Goal: Find specific page/section: Find specific page/section

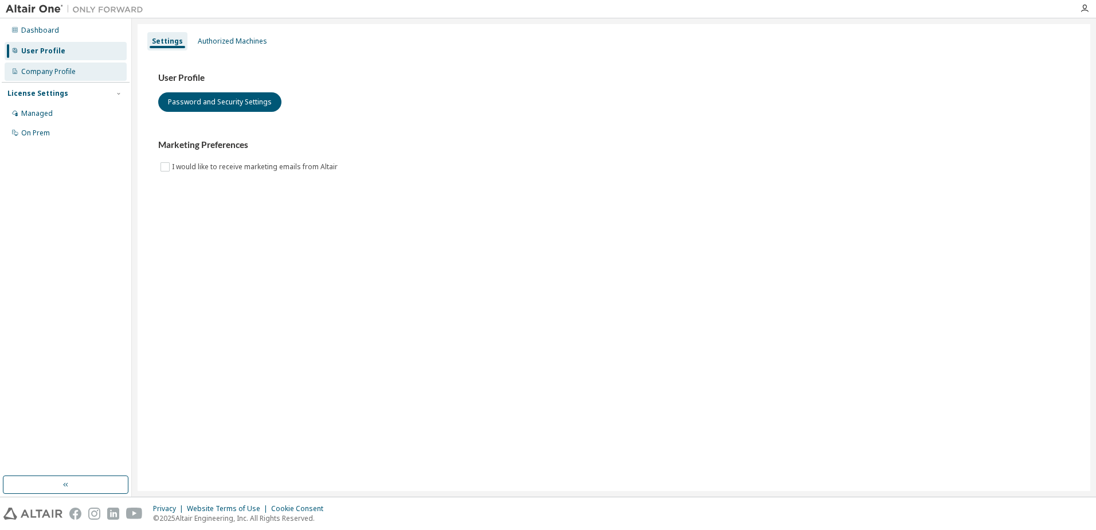
click at [70, 74] on div "Company Profile" at bounding box center [48, 71] width 54 height 9
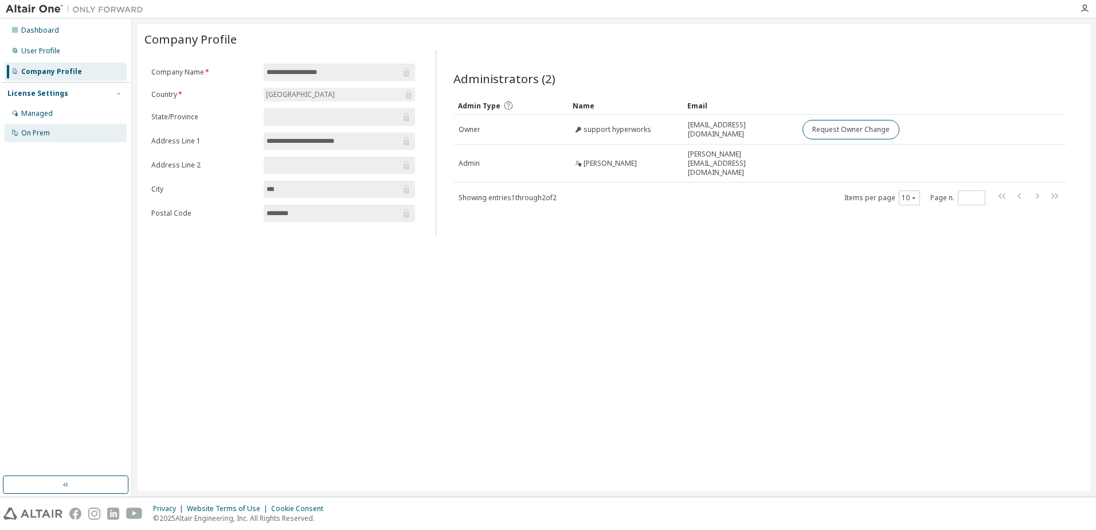
click at [66, 131] on div "On Prem" at bounding box center [66, 133] width 122 height 18
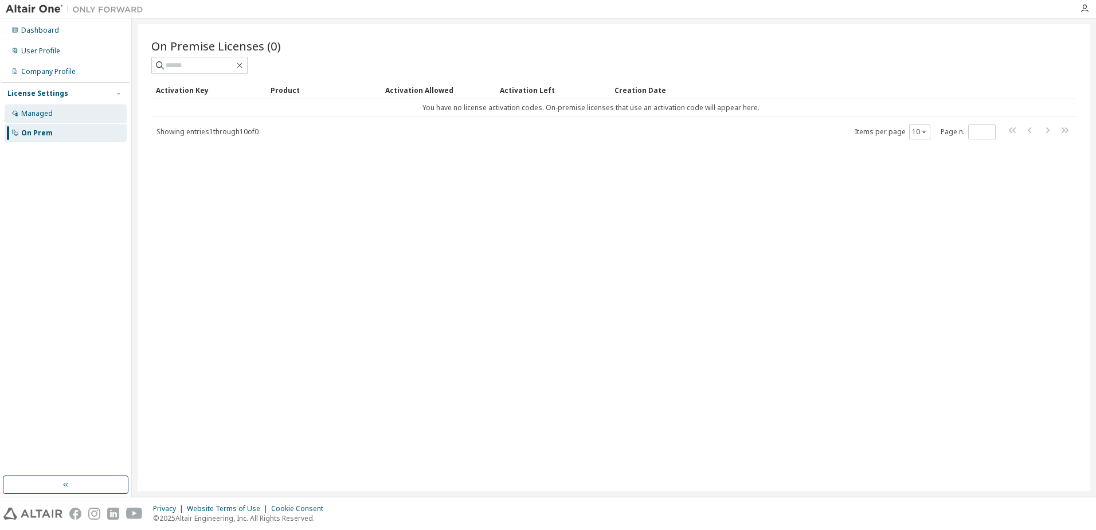
click at [60, 120] on div "Managed" at bounding box center [66, 113] width 122 height 18
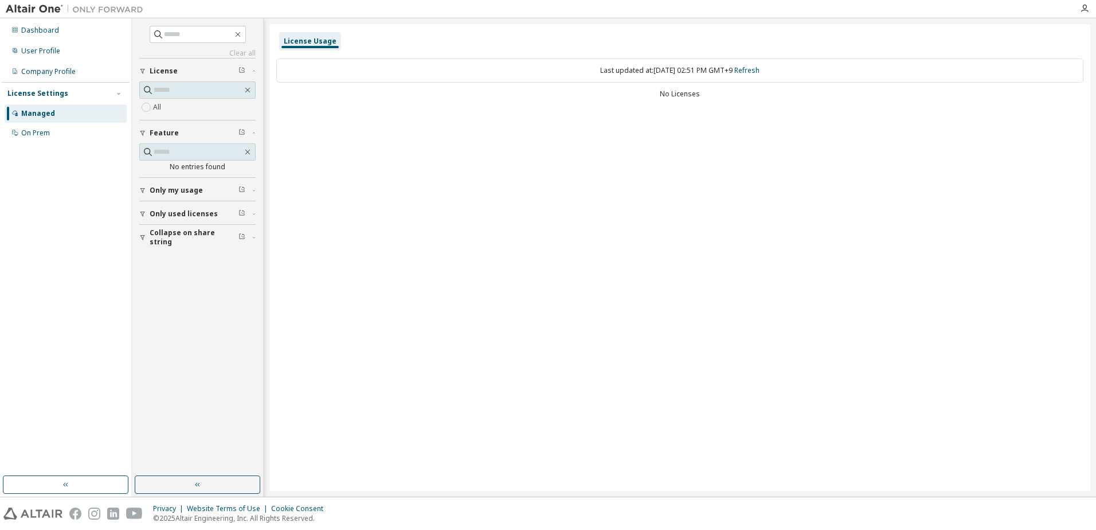
click at [36, 10] on img at bounding box center [77, 8] width 143 height 11
click at [53, 9] on img at bounding box center [77, 8] width 143 height 11
click at [1084, 9] on icon "button" at bounding box center [1084, 8] width 9 height 9
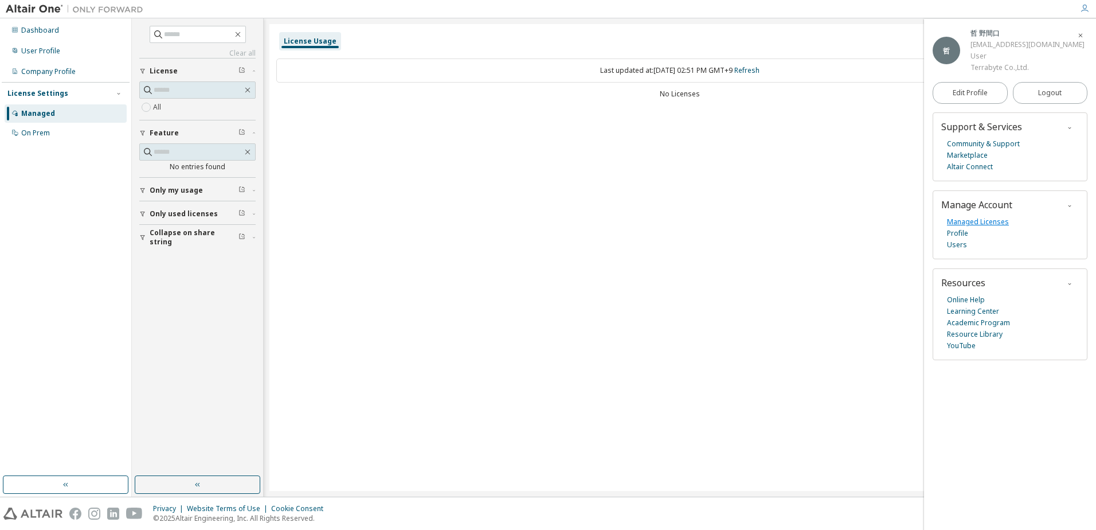
click at [958, 221] on link "Managed Licenses" at bounding box center [978, 221] width 62 height 11
click at [49, 10] on img at bounding box center [77, 8] width 143 height 11
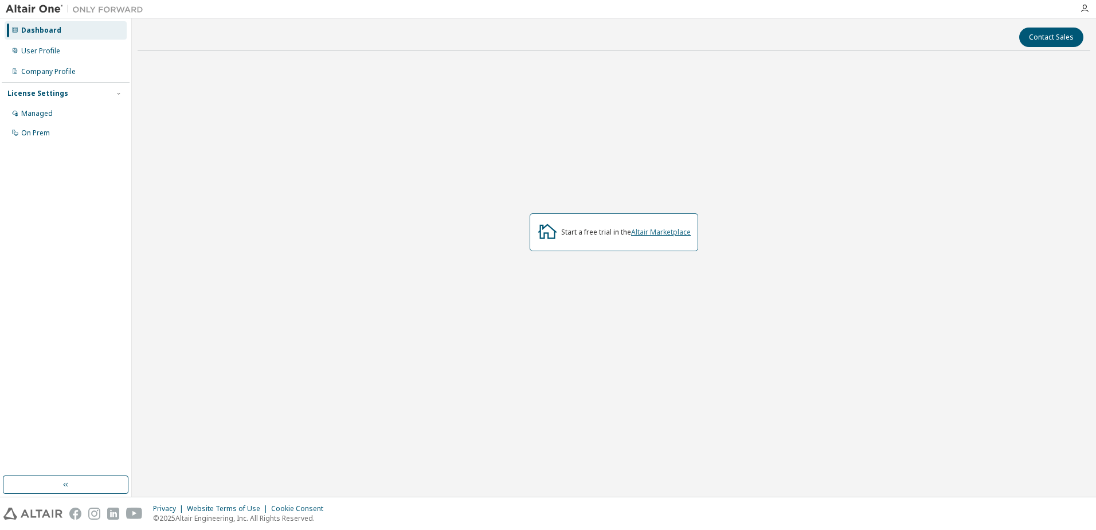
click at [668, 233] on link "Altair Marketplace" at bounding box center [661, 232] width 60 height 10
